Goal: Task Accomplishment & Management: Use online tool/utility

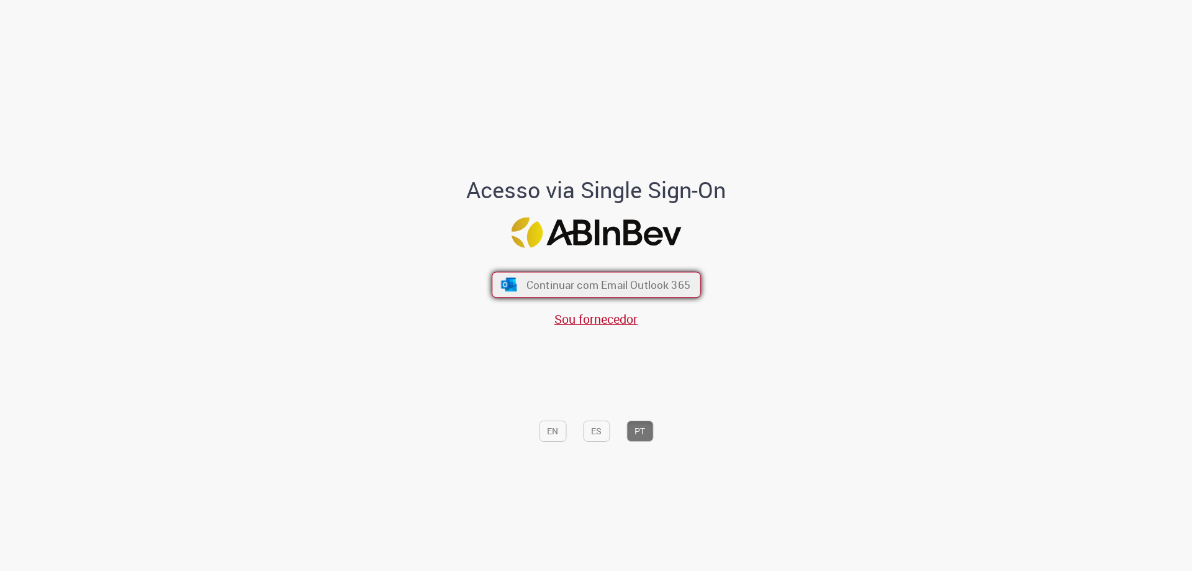
click at [609, 284] on span "Continuar com Email Outlook 365" at bounding box center [608, 285] width 164 height 14
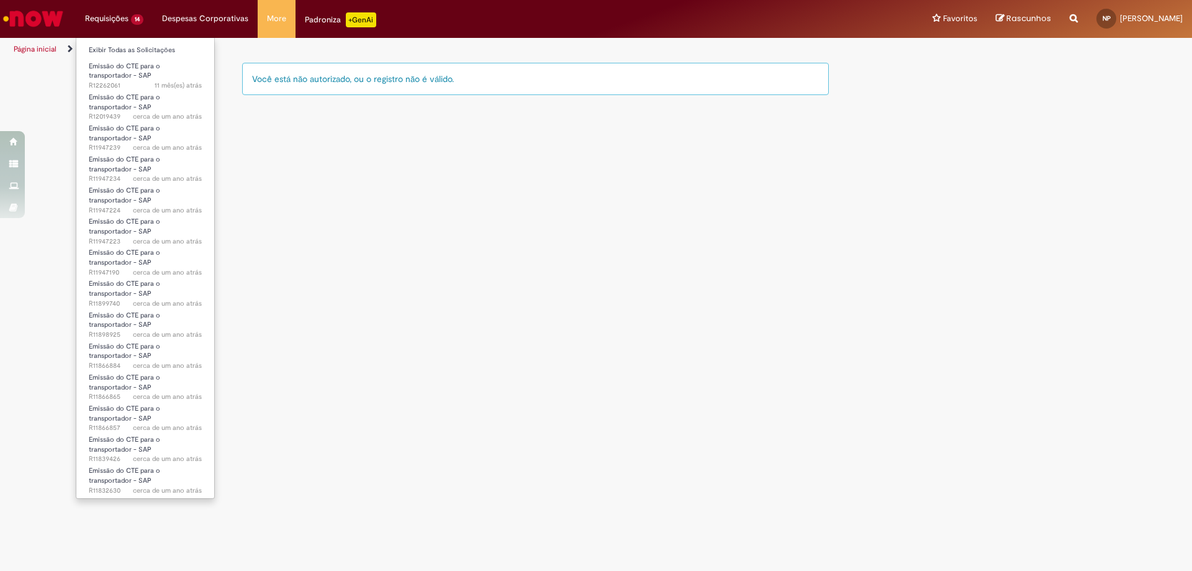
click at [119, 21] on li "Requisições 14 Exibir Todas as Solicitações Emissão do CTE para o transportador…" at bounding box center [114, 18] width 77 height 37
click at [132, 22] on li "Requisições 14 Exibir Todas as Solicitações Emissão do CTE para o transportador…" at bounding box center [114, 18] width 77 height 37
click at [107, 25] on li "Requisições 14 Exibir Todas as Solicitações Emissão do CTE para o transportador…" at bounding box center [114, 18] width 77 height 37
click at [116, 19] on li "Requisições 14 Exibir Todas as Solicitações Emissão do CTE para o transportador…" at bounding box center [114, 18] width 77 height 37
click at [138, 19] on li "Requisições 14 Exibir Todas as Solicitações Emissão do CTE para o transportador…" at bounding box center [114, 18] width 77 height 37
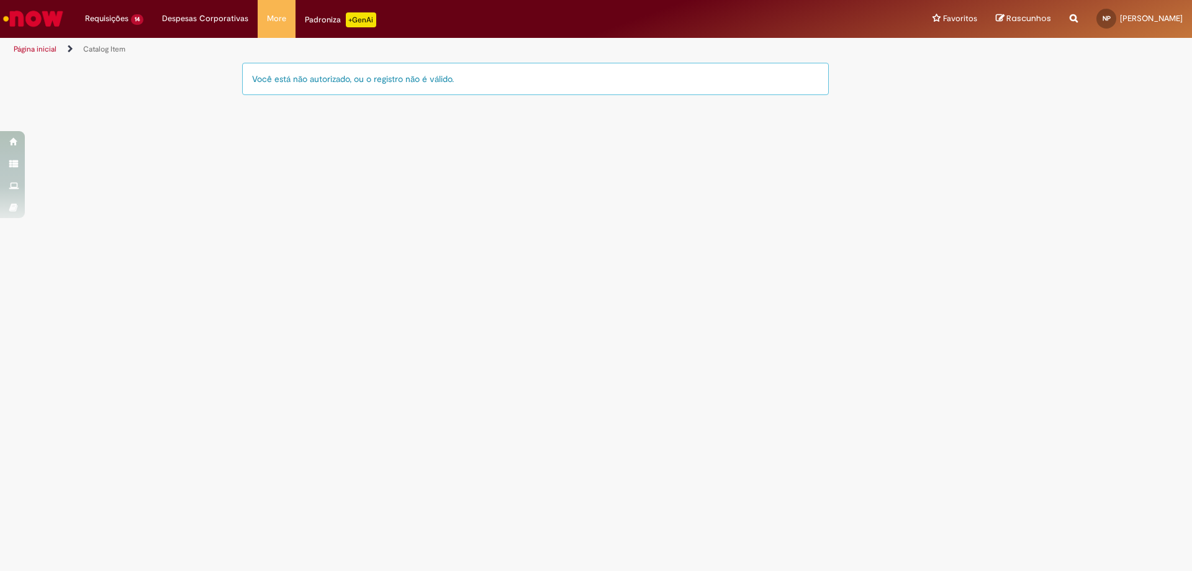
click at [203, 138] on main "Catalog Item LupiAssist +GenAI Digite a sua dúvida ou escolha uma opção a segui…" at bounding box center [596, 315] width 1192 height 509
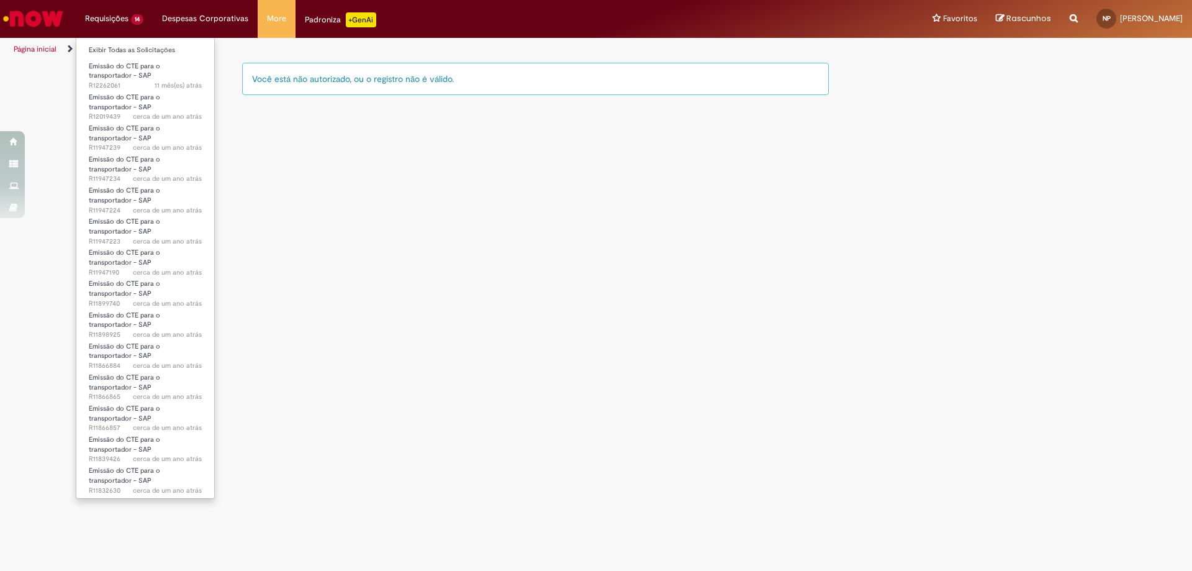
click at [106, 14] on li "Requisições 14 Exibir Todas as Solicitações Emissão do CTE para o transportador…" at bounding box center [114, 18] width 77 height 37
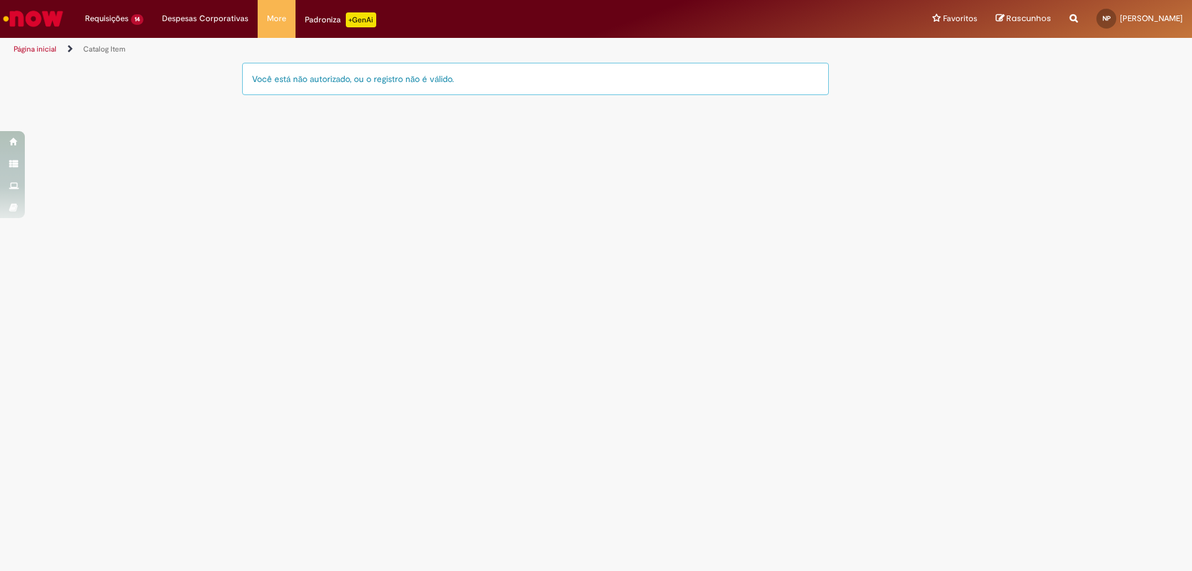
click at [496, 248] on main "Catalog Item LupiAssist +GenAI Digite a sua dúvida ou escolha uma opção a segui…" at bounding box center [596, 315] width 1192 height 509
